Goal: Information Seeking & Learning: Check status

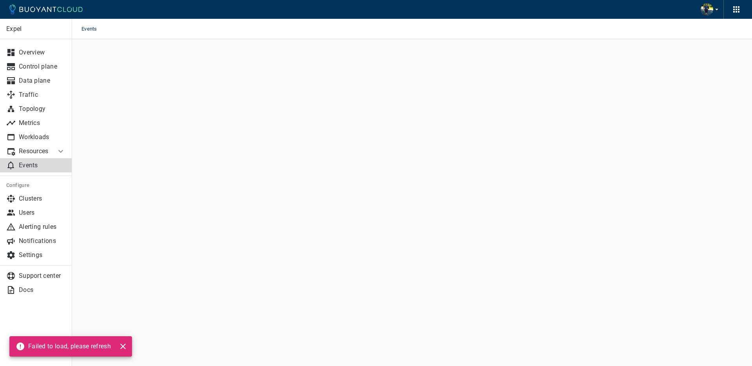
click at [270, 143] on main "Events Expel Overview Control plane Data plane Traffic Topology Metrics Workloa…" at bounding box center [412, 183] width 680 height 366
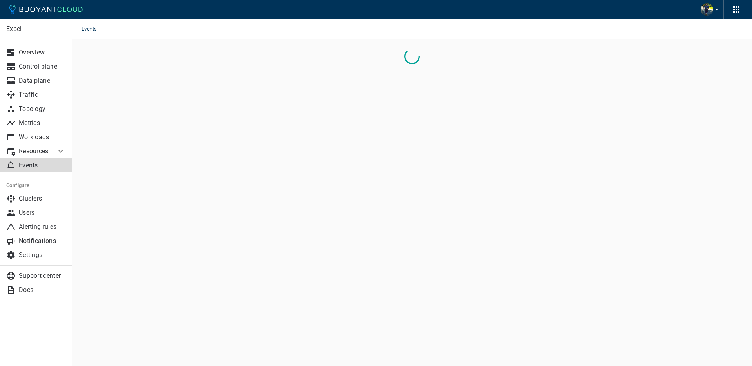
click at [38, 167] on p "Events" at bounding box center [42, 165] width 47 height 8
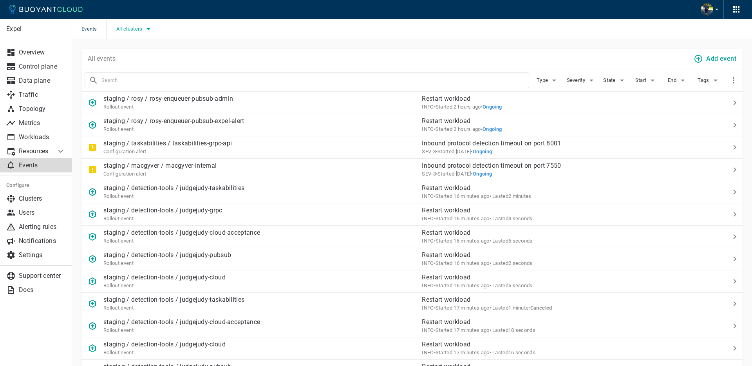
click at [143, 31] on span "All clusters" at bounding box center [130, 29] width 28 height 6
drag, startPoint x: 134, startPoint y: 40, endPoint x: 133, endPoint y: 45, distance: 5.2
click at [134, 42] on label "prod" at bounding box center [132, 37] width 29 height 16
drag, startPoint x: 132, startPoint y: 52, endPoint x: 201, endPoint y: 50, distance: 68.9
click at [132, 52] on label "prod-aws" at bounding box center [139, 53] width 43 height 16
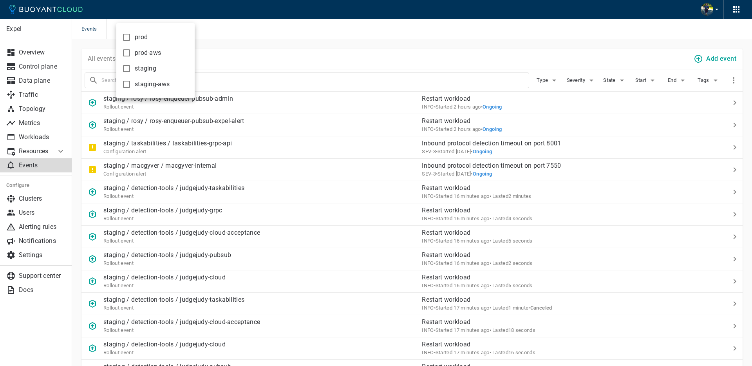
click at [131, 52] on input "prod-aws" at bounding box center [126, 52] width 9 height 9
checkbox input "true"
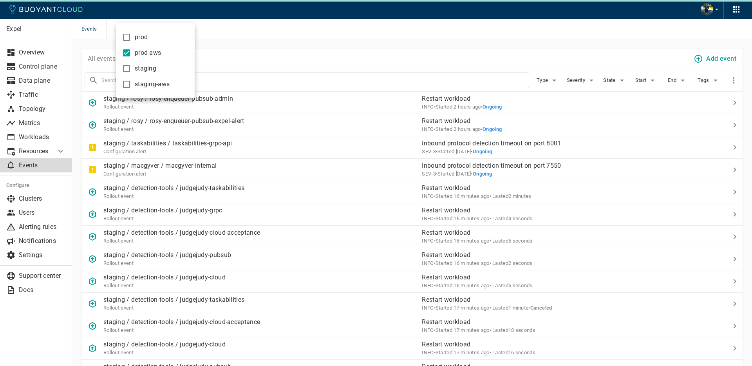
click at [128, 38] on input "prod" at bounding box center [126, 36] width 9 height 9
checkbox input "true"
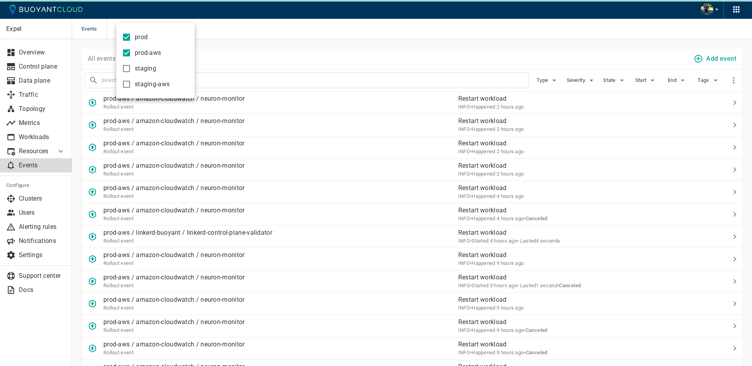
click at [248, 51] on div at bounding box center [376, 183] width 752 height 366
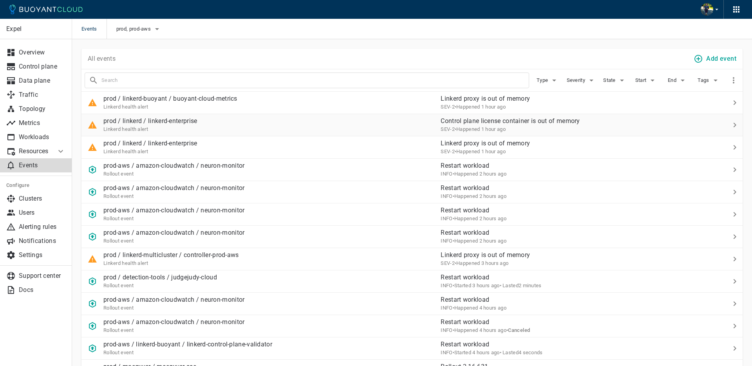
click at [261, 123] on div "prod / linkerd / linkerd-enterprise Linkerd health alert" at bounding box center [257, 122] width 353 height 22
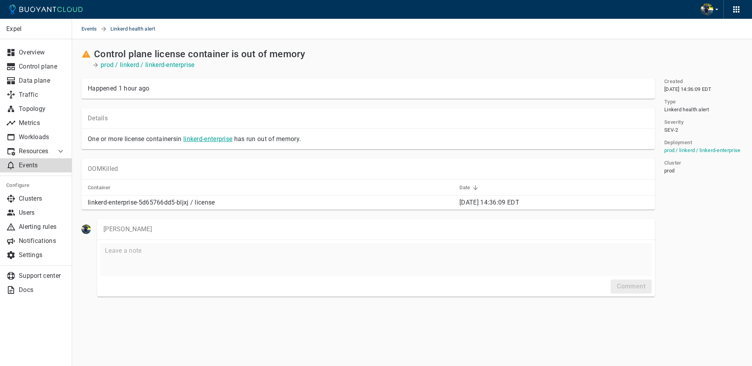
click at [204, 139] on link "linkerd-enterprise" at bounding box center [207, 138] width 49 height 7
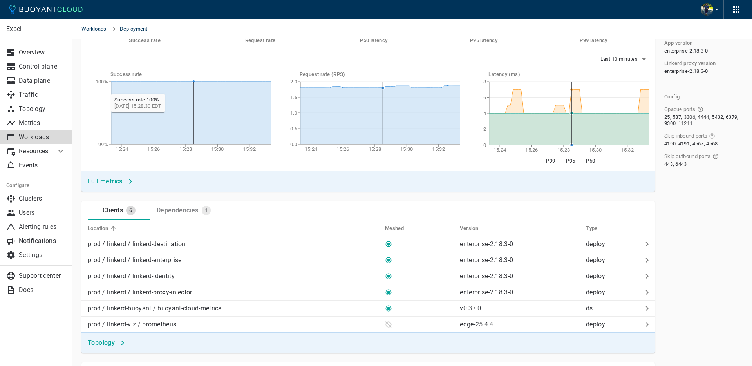
scroll to position [95, 0]
